Goal: Information Seeking & Learning: Learn about a topic

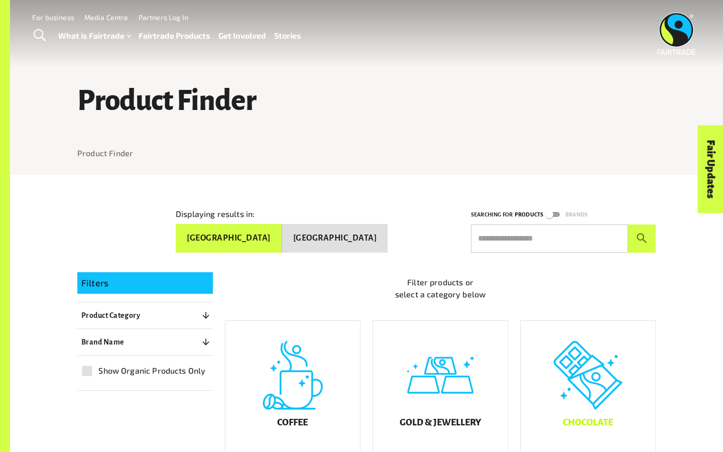
click at [560, 357] on div "Chocolate" at bounding box center [587, 388] width 134 height 135
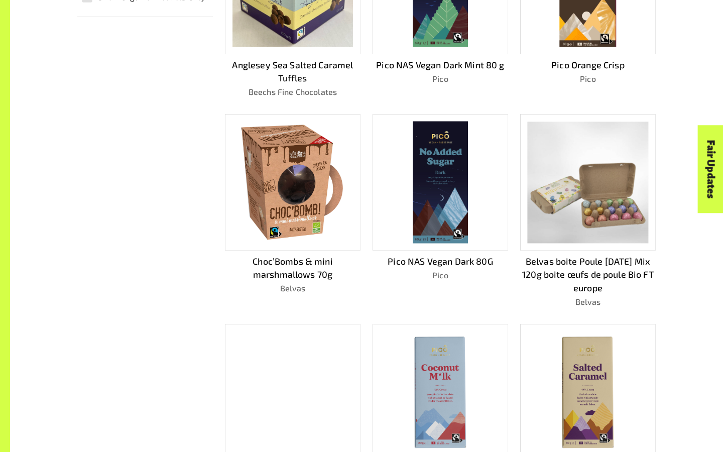
scroll to position [405, 0]
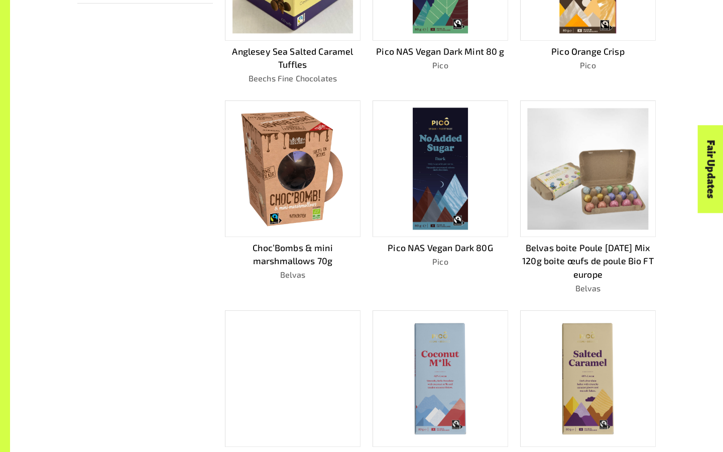
click at [462, 368] on img at bounding box center [439, 378] width 121 height 121
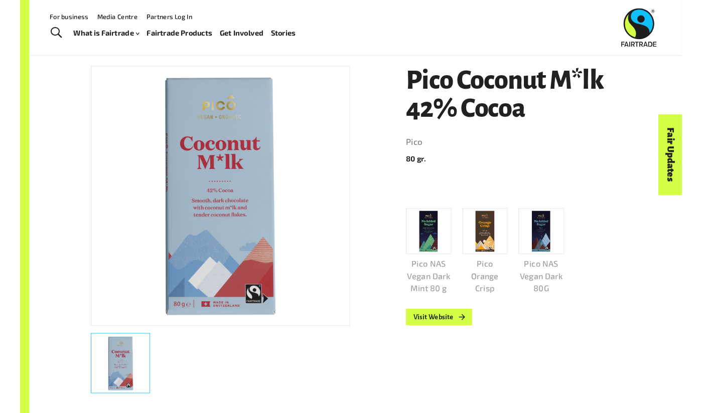
scroll to position [114, 0]
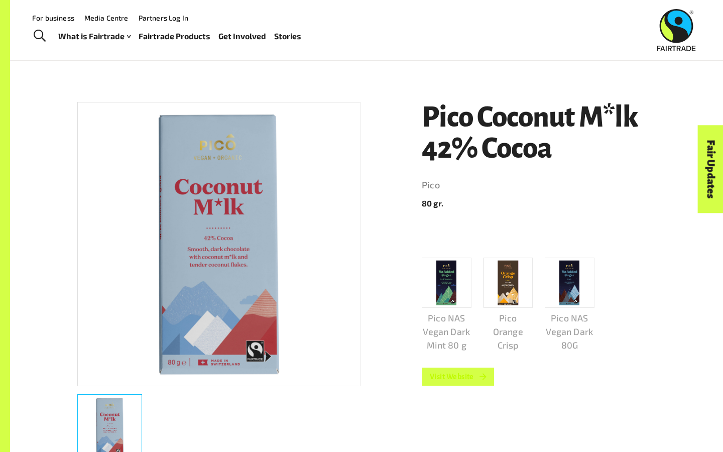
click at [462, 384] on link "Visit Website" at bounding box center [458, 376] width 72 height 18
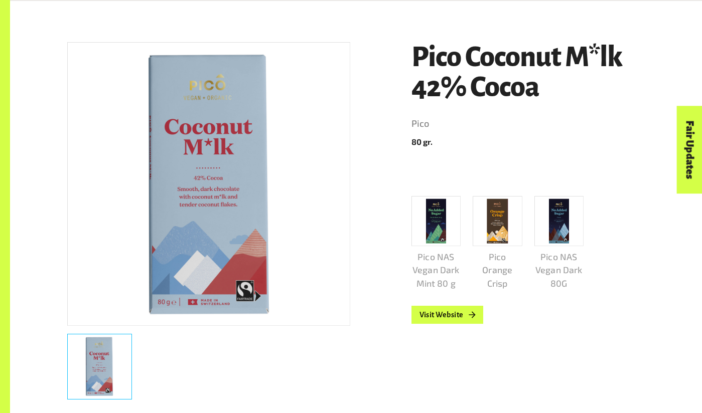
scroll to position [172, 0]
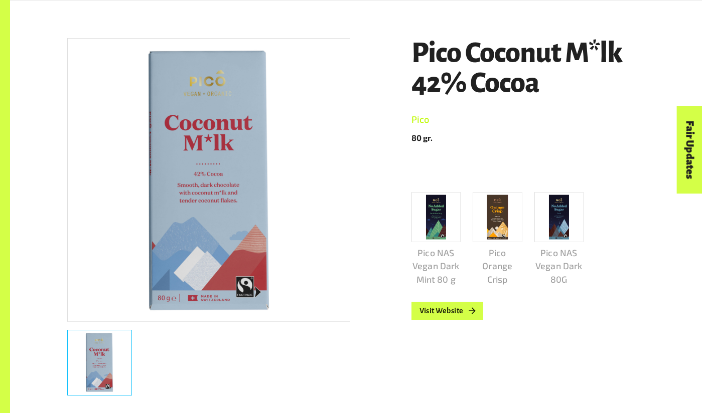
click at [538, 122] on link "Pico" at bounding box center [528, 120] width 234 height 16
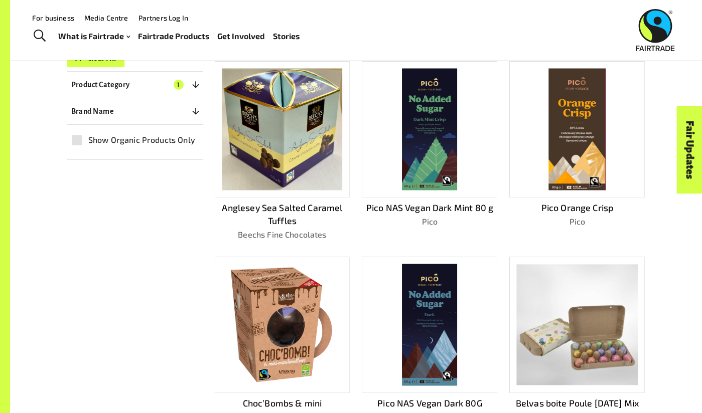
scroll to position [240, 0]
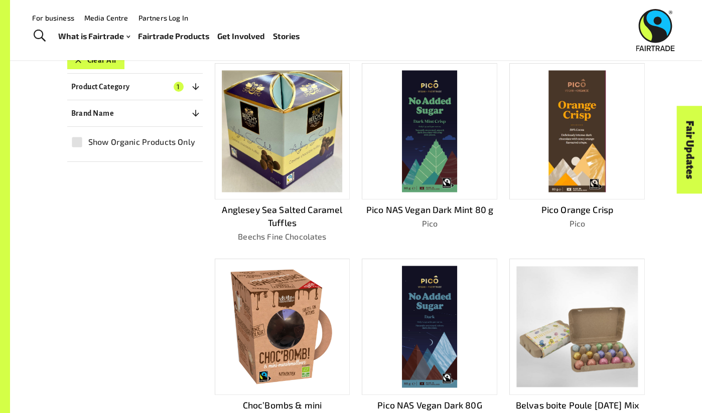
click at [216, 185] on div at bounding box center [282, 131] width 135 height 136
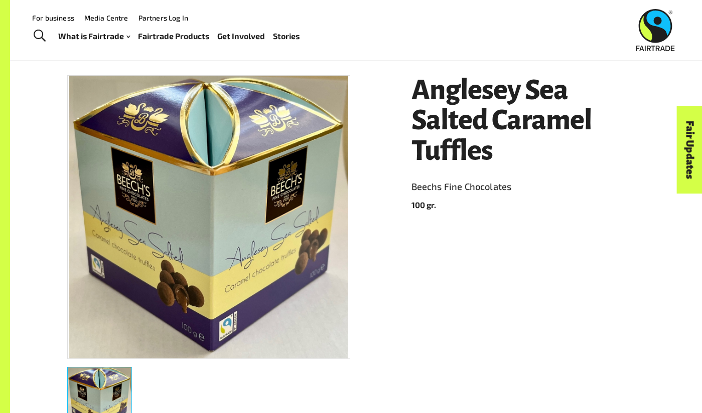
scroll to position [129, 0]
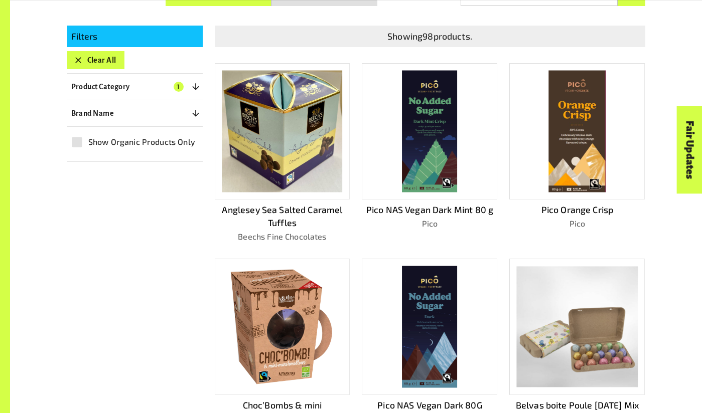
click at [278, 323] on img at bounding box center [282, 327] width 109 height 122
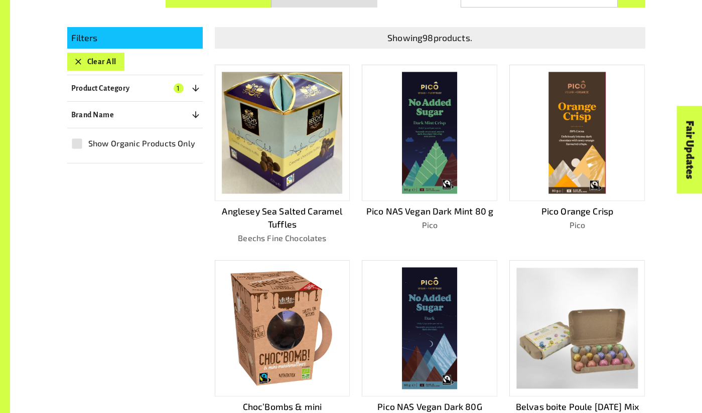
scroll to position [240, 0]
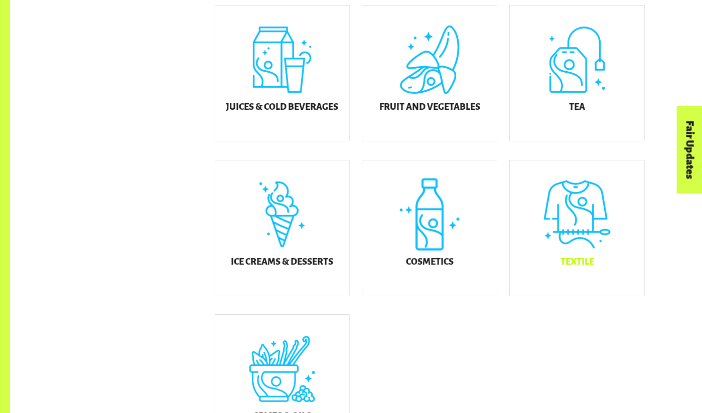
scroll to position [483, 0]
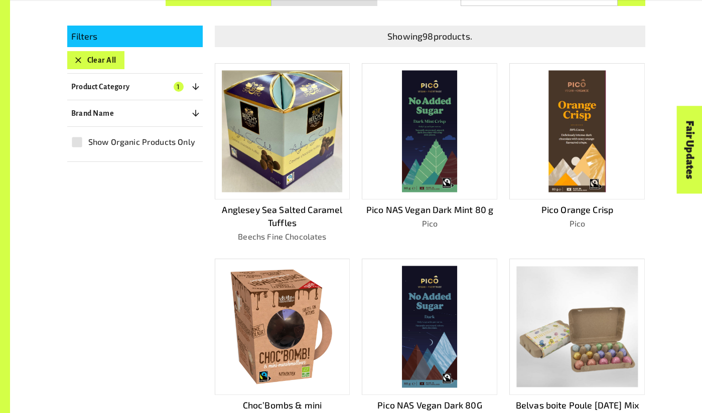
scroll to position [724, 0]
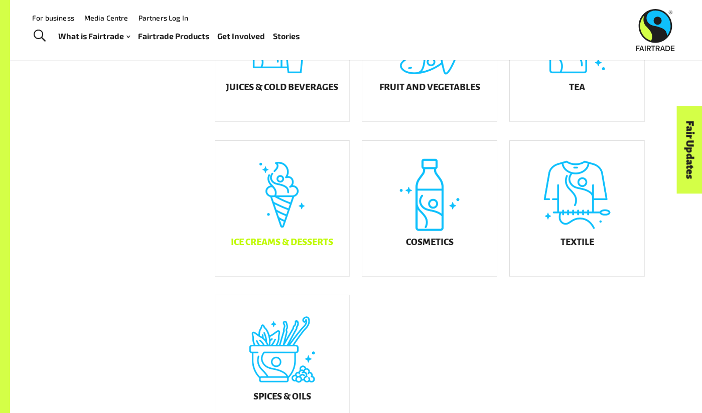
click at [277, 229] on div "Ice Creams & Desserts" at bounding box center [282, 208] width 134 height 135
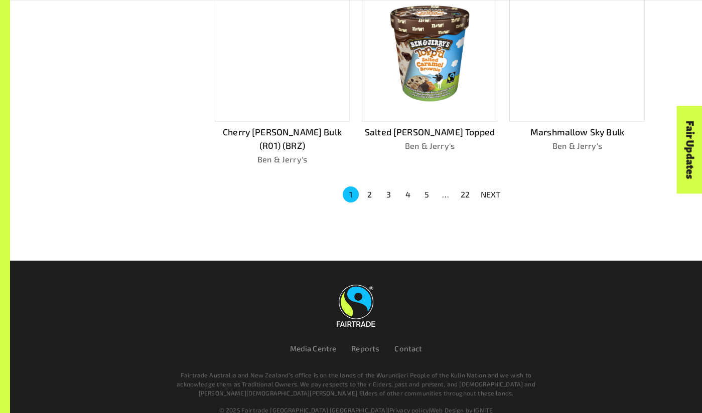
scroll to position [709, 0]
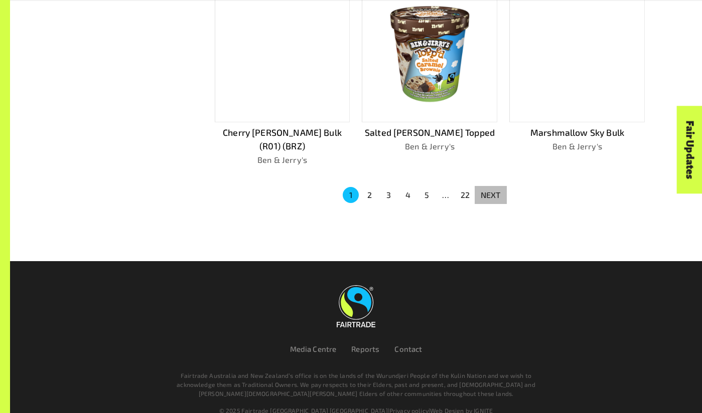
click at [497, 189] on p "NEXT" at bounding box center [491, 195] width 20 height 12
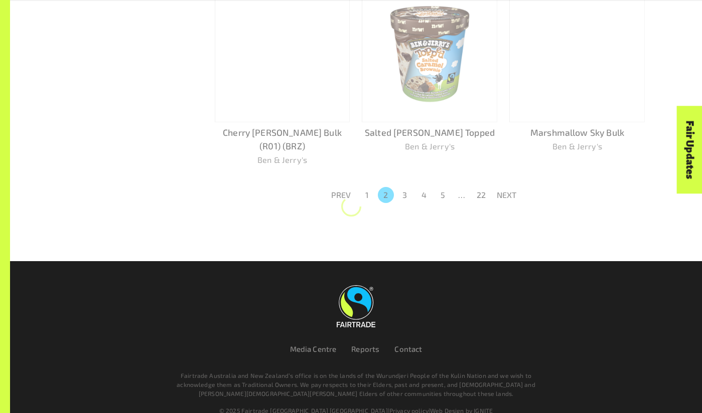
click at [497, 189] on p "NEXT" at bounding box center [507, 195] width 20 height 12
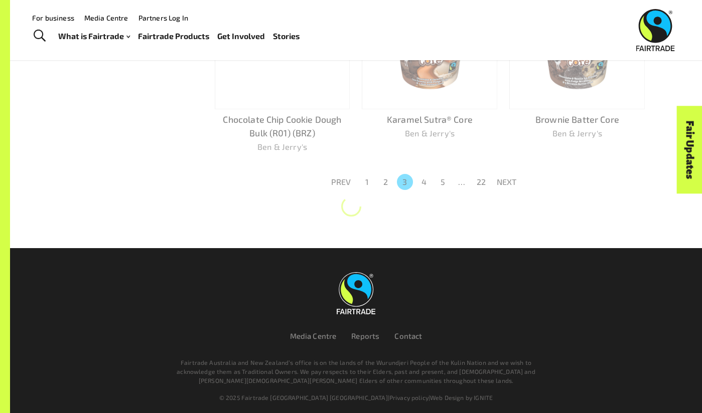
click at [497, 181] on p "NEXT" at bounding box center [507, 182] width 20 height 12
click at [497, 180] on p "NEXT" at bounding box center [507, 182] width 20 height 12
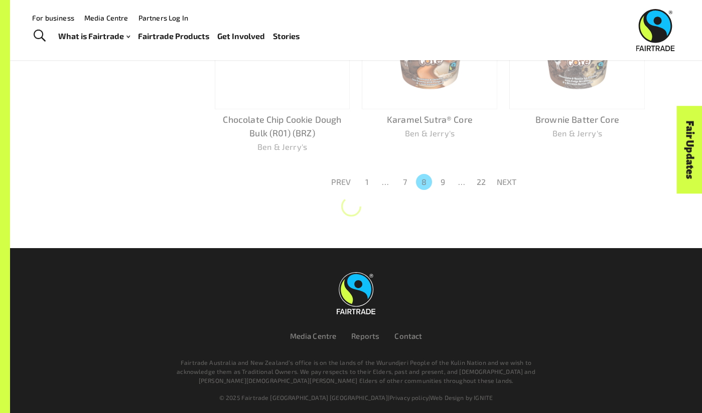
click at [497, 180] on p "NEXT" at bounding box center [507, 182] width 20 height 12
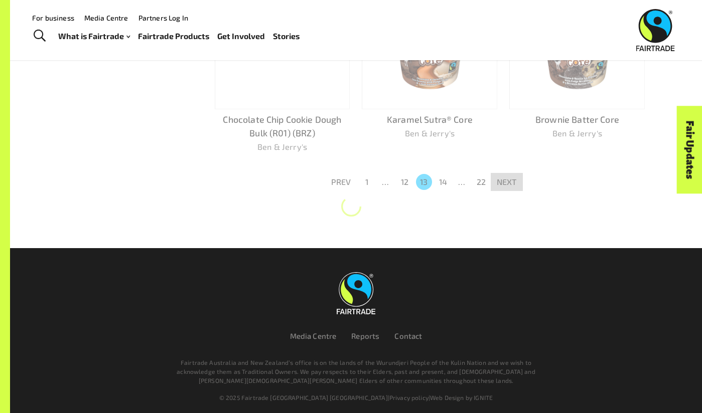
click at [497, 180] on p "NEXT" at bounding box center [507, 182] width 20 height 12
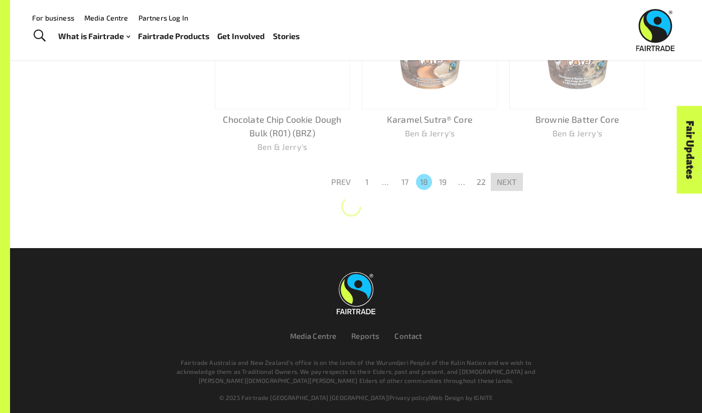
click at [497, 180] on p "NEXT" at bounding box center [507, 182] width 20 height 12
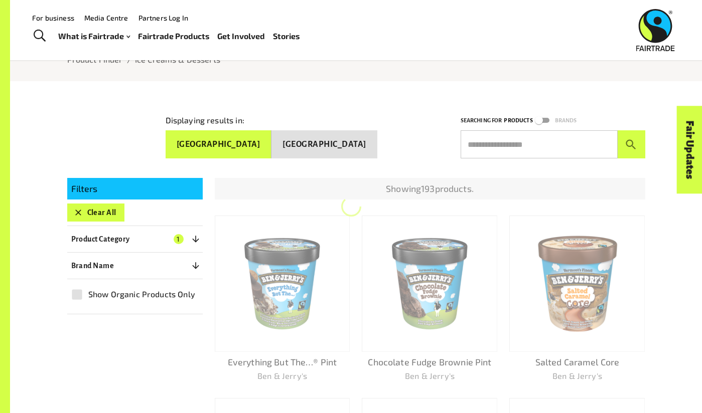
scroll to position [86, 0]
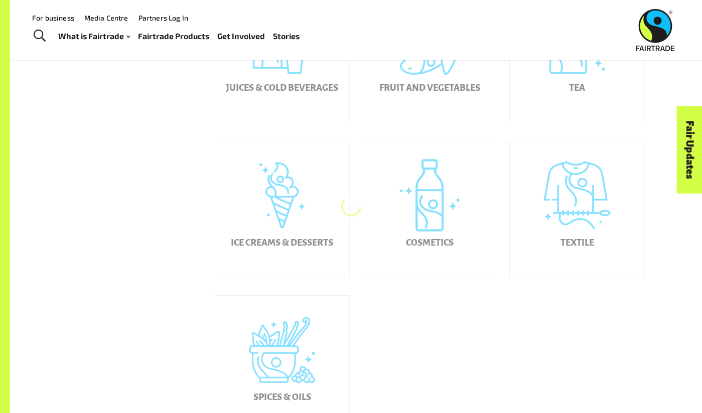
scroll to position [483, 0]
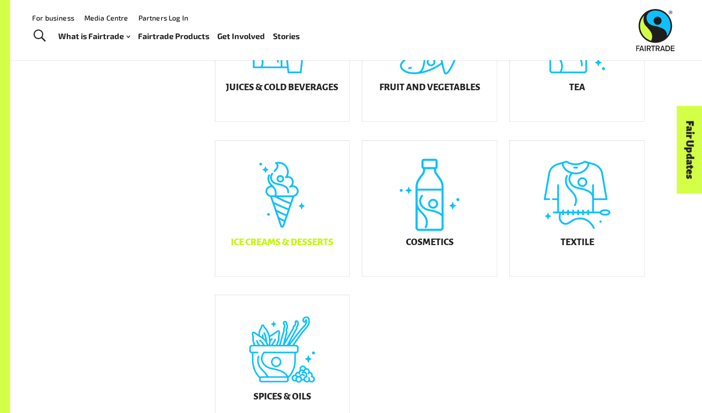
click at [290, 198] on div "Ice Creams & Desserts" at bounding box center [282, 208] width 134 height 135
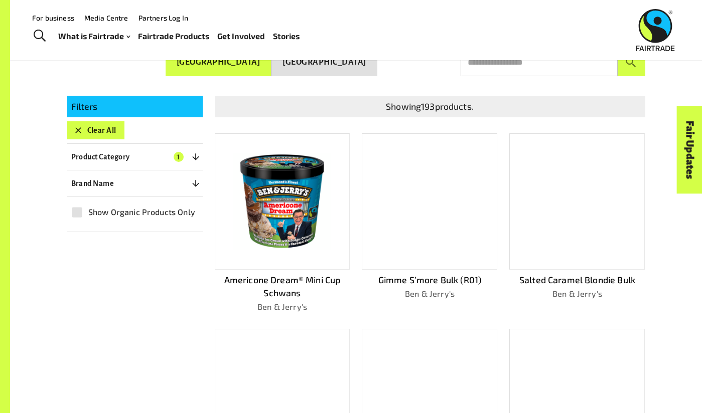
scroll to position [169, 0]
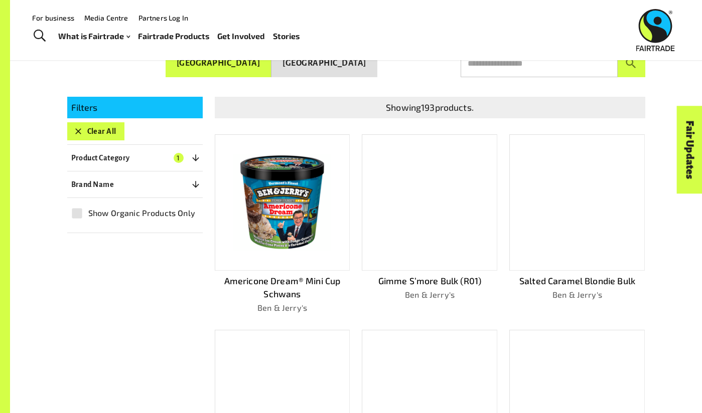
click at [310, 217] on img at bounding box center [282, 202] width 121 height 121
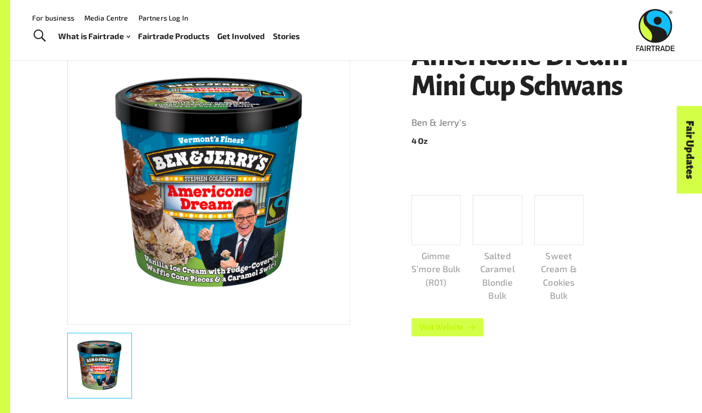
click at [429, 321] on link "Visit Website" at bounding box center [447, 328] width 72 height 18
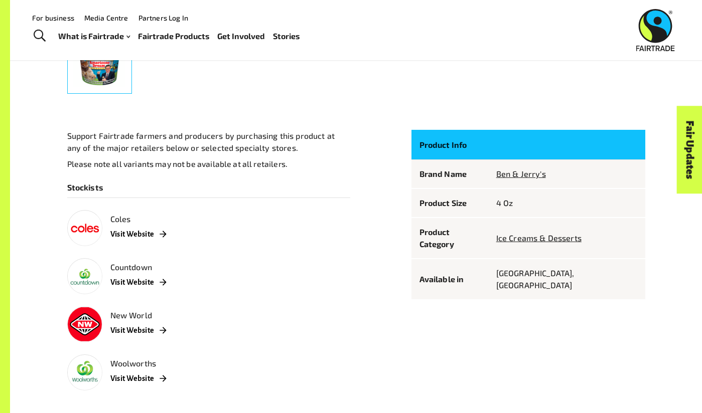
scroll to position [476, 0]
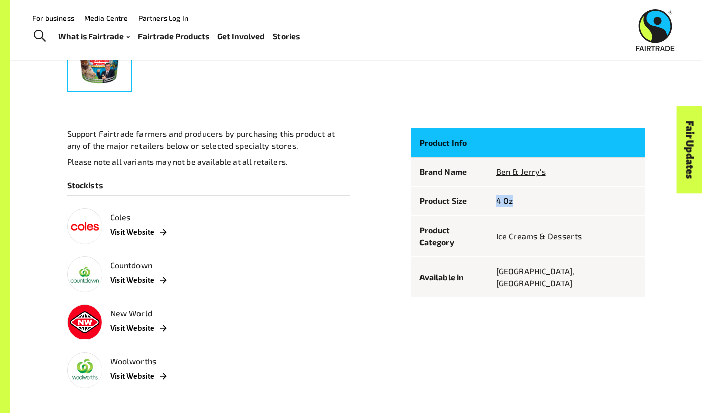
drag, startPoint x: 524, startPoint y: 202, endPoint x: 575, endPoint y: 199, distance: 51.3
click at [572, 208] on td "4 Oz" at bounding box center [566, 201] width 157 height 29
click at [575, 199] on p "4 Oz" at bounding box center [566, 201] width 141 height 12
click at [546, 172] on link "Ben & Jerry's" at bounding box center [521, 172] width 50 height 10
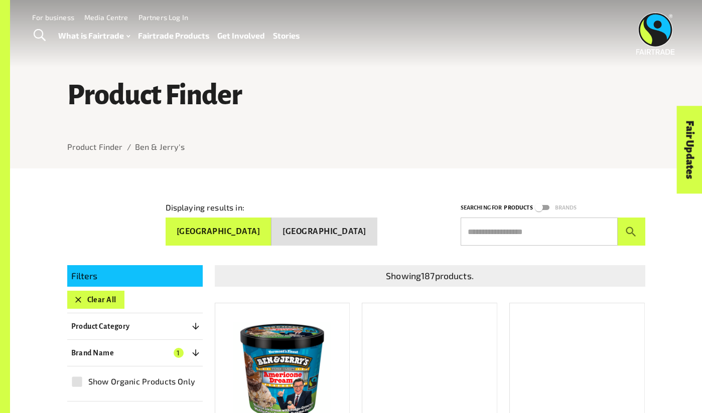
click at [257, 339] on img at bounding box center [282, 371] width 121 height 121
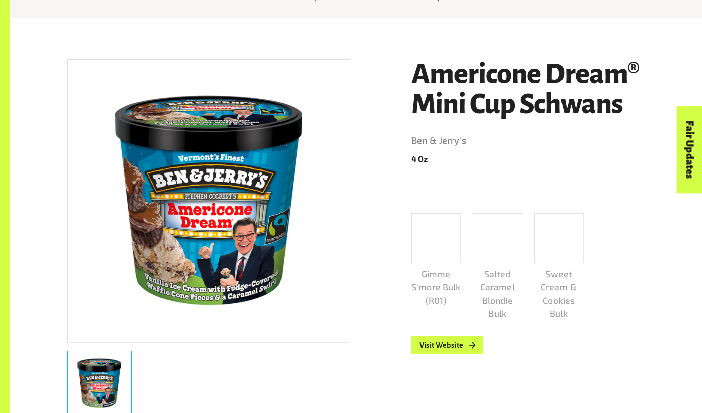
scroll to position [169, 0]
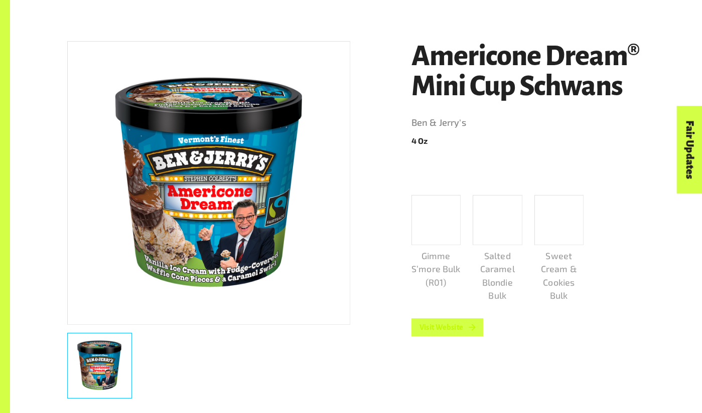
click at [450, 324] on link "Visit Website" at bounding box center [447, 328] width 72 height 18
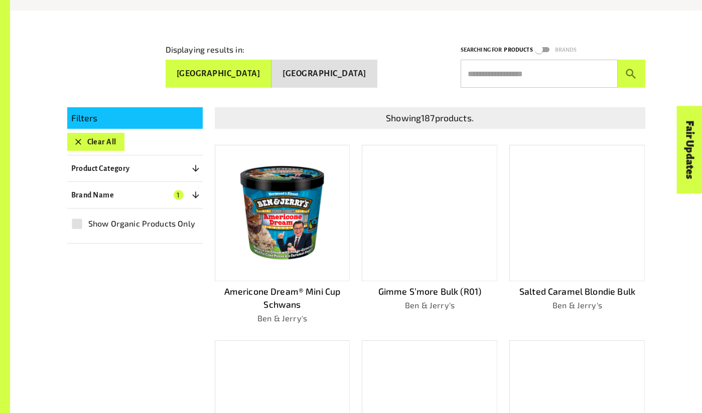
scroll to position [161, 0]
